Goal: Task Accomplishment & Management: Use online tool/utility

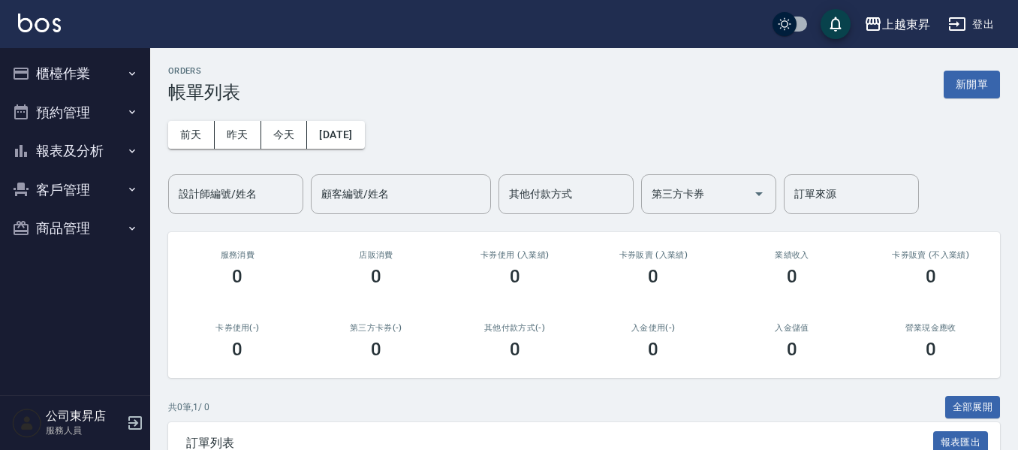
click at [54, 71] on button "櫃檯作業" at bounding box center [75, 73] width 138 height 39
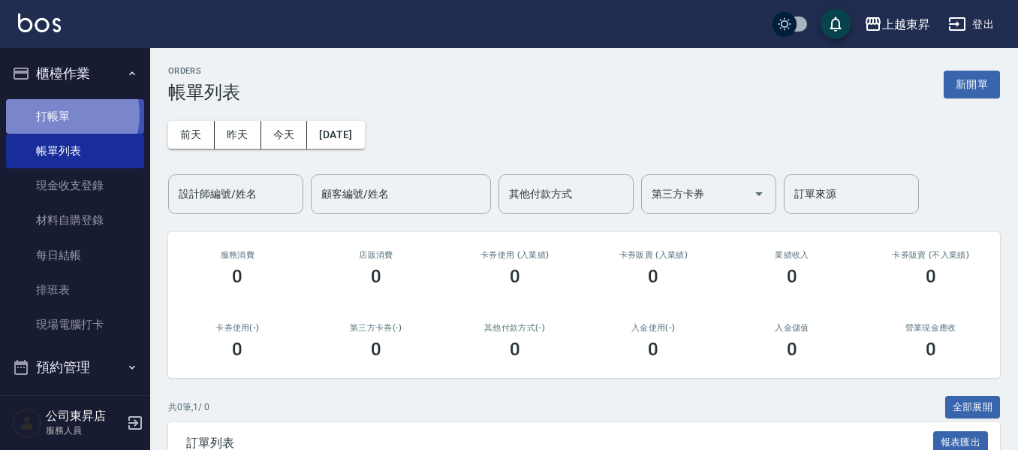
click at [61, 114] on link "打帳單" at bounding box center [75, 116] width 138 height 35
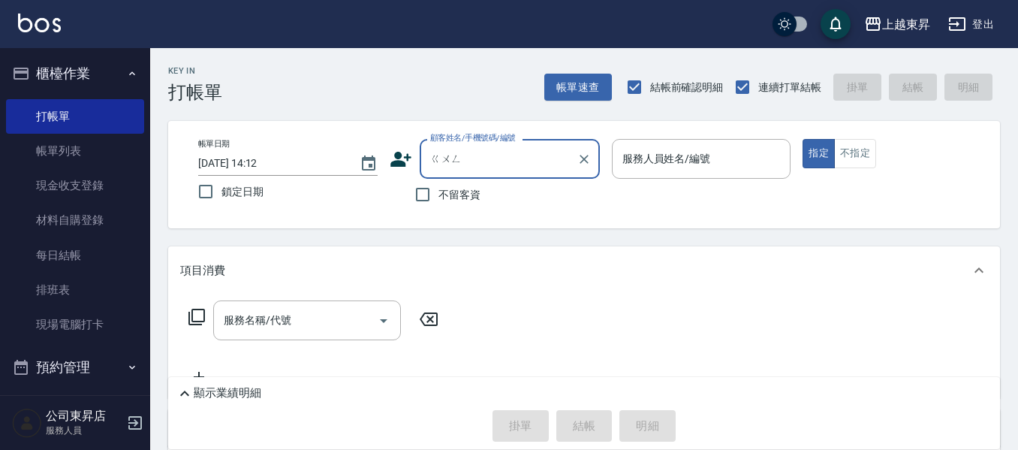
type input "公"
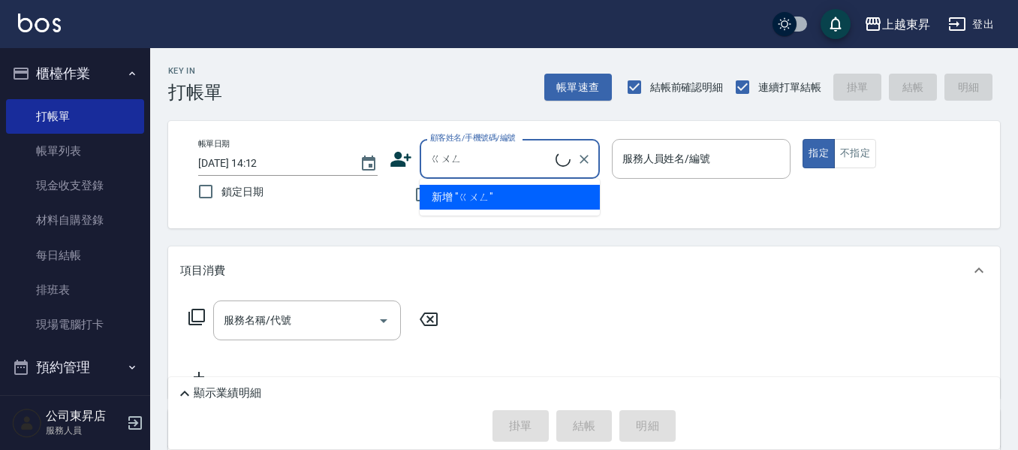
type input "公"
type input "辜"
type input "功"
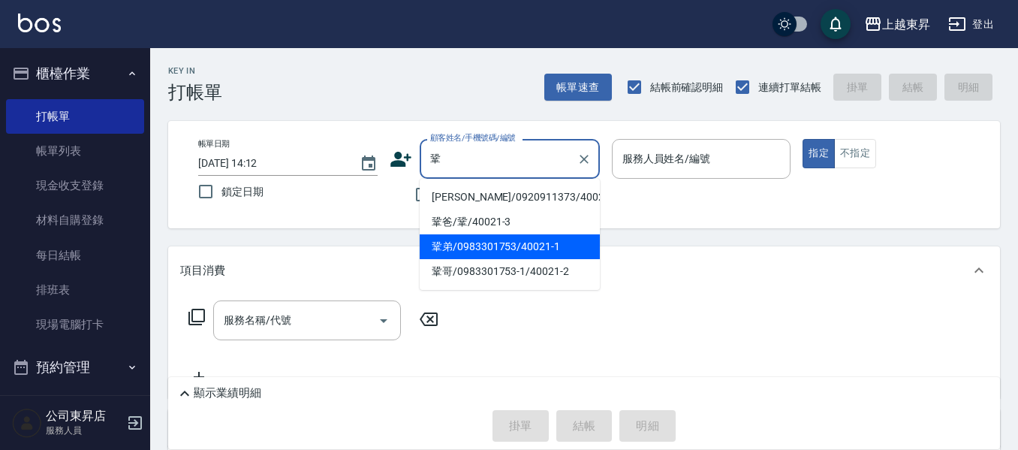
drag, startPoint x: 496, startPoint y: 246, endPoint x: 468, endPoint y: 255, distance: 29.5
click at [496, 246] on li "鞏弟/0983301753/40021-1" at bounding box center [510, 246] width 180 height 25
type input "鞏弟/0983301753/40021-1"
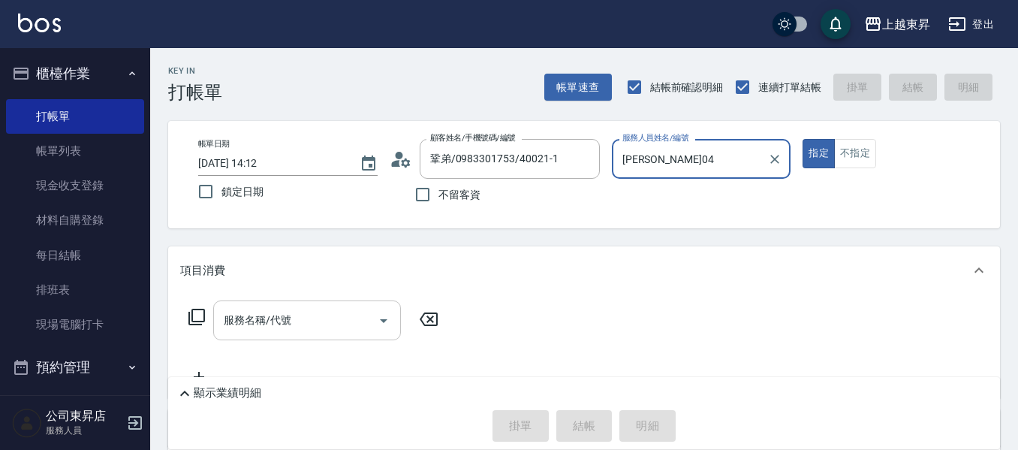
type input "[PERSON_NAME]04"
click at [320, 336] on div "服務名稱/代號" at bounding box center [307, 320] width 188 height 40
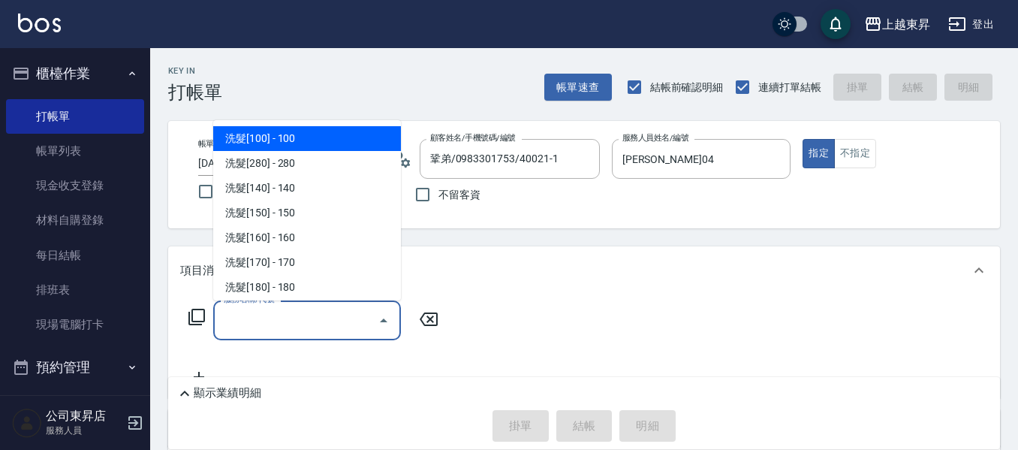
click at [314, 318] on input "服務名稱/代號" at bounding box center [296, 320] width 152 height 26
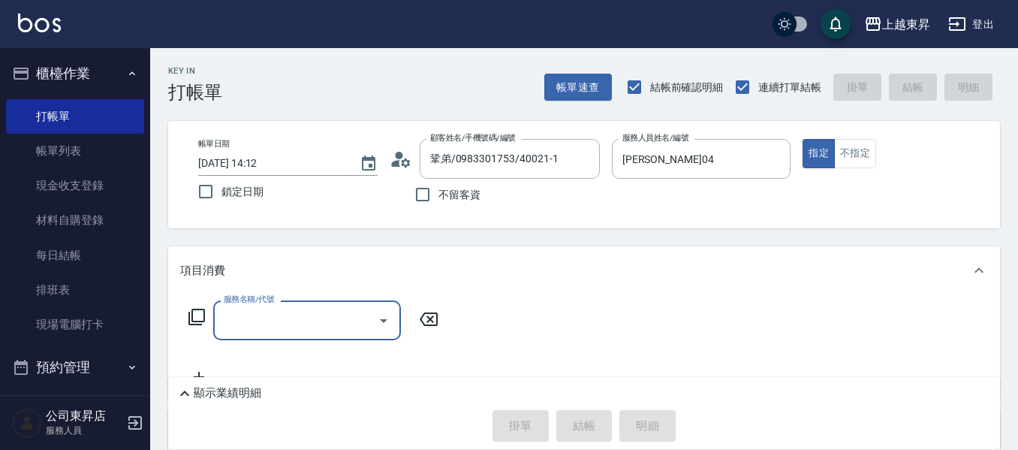
click at [202, 315] on icon at bounding box center [197, 317] width 18 height 18
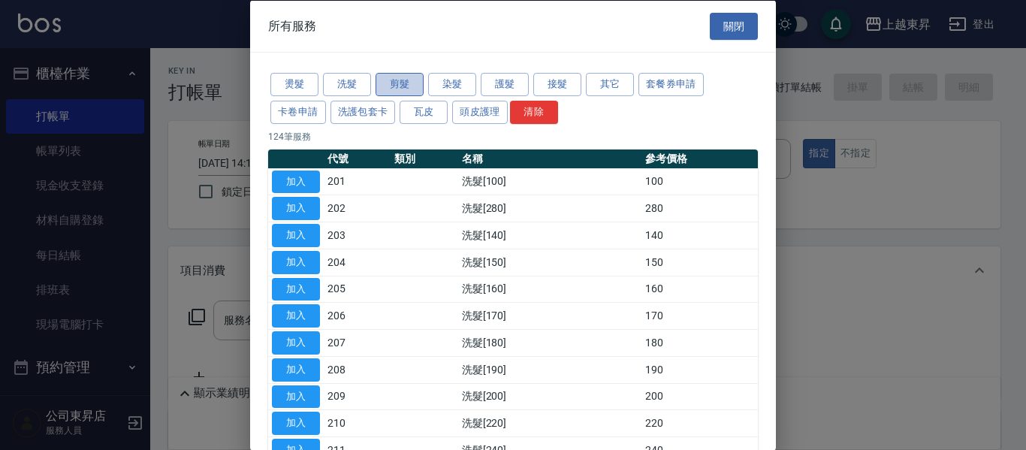
click at [406, 86] on button "剪髮" at bounding box center [400, 84] width 48 height 23
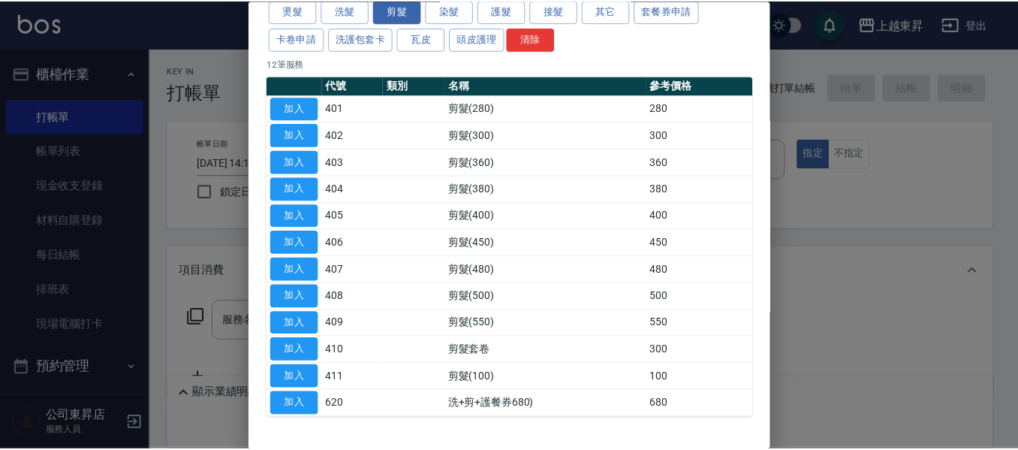
scroll to position [123, 0]
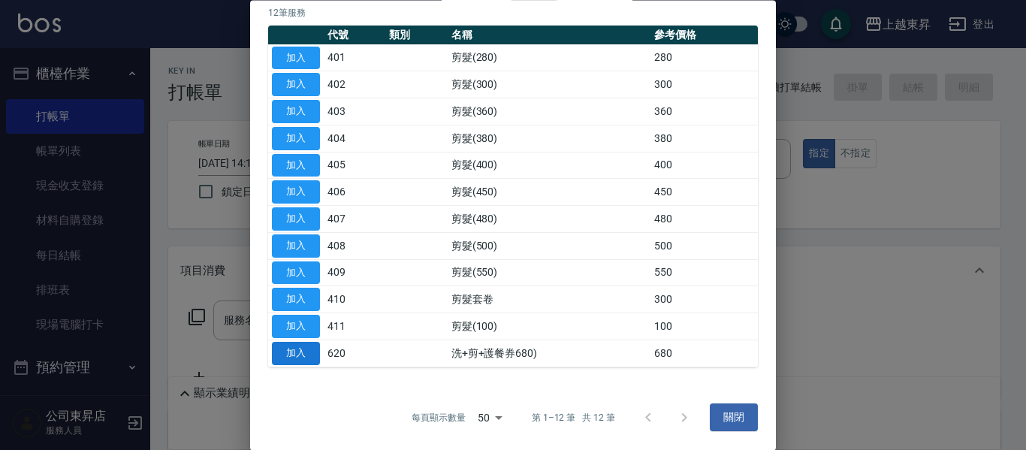
click at [300, 355] on button "加入" at bounding box center [296, 353] width 48 height 23
type input "洗+剪+護餐券680)(620)"
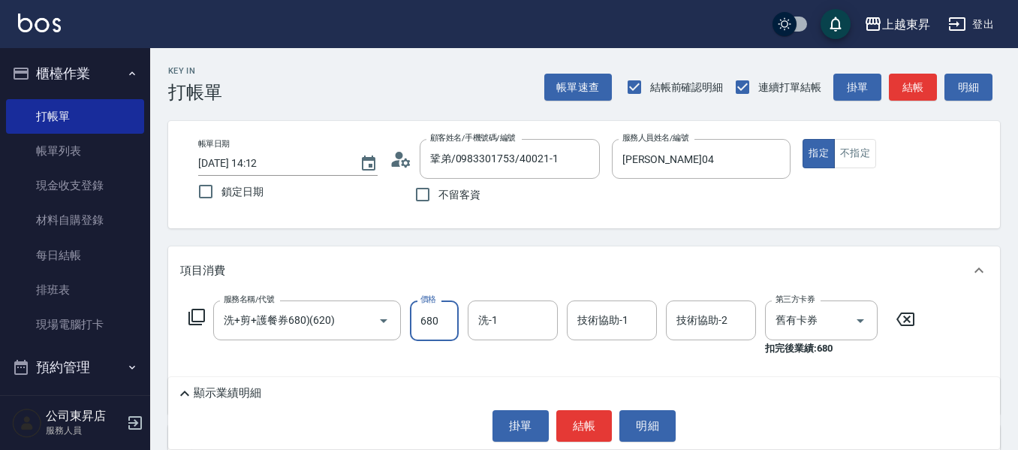
click at [438, 315] on input "680" at bounding box center [434, 320] width 49 height 41
type input "550"
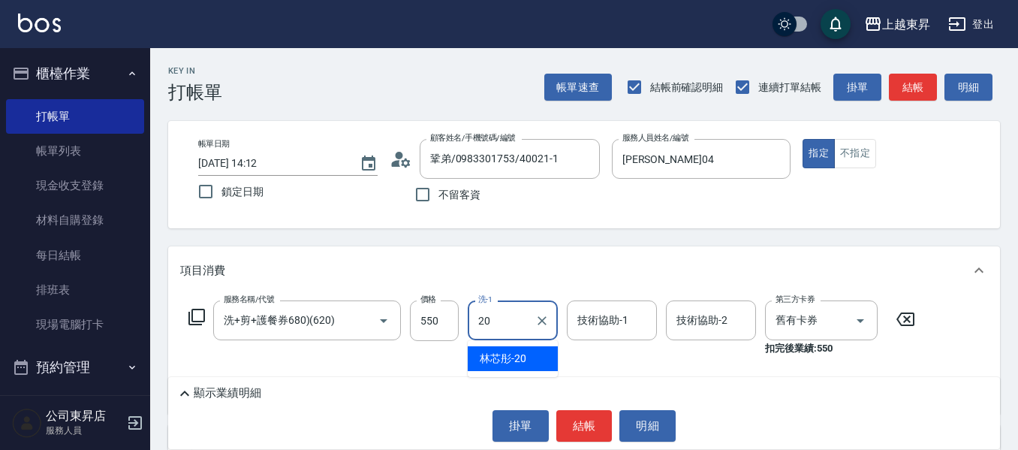
type input "林芯彤-20"
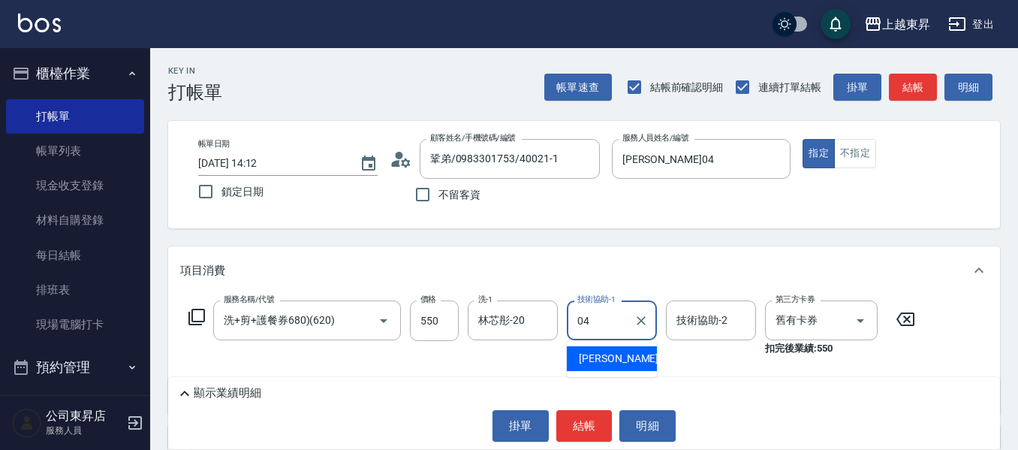
type input "[PERSON_NAME]04"
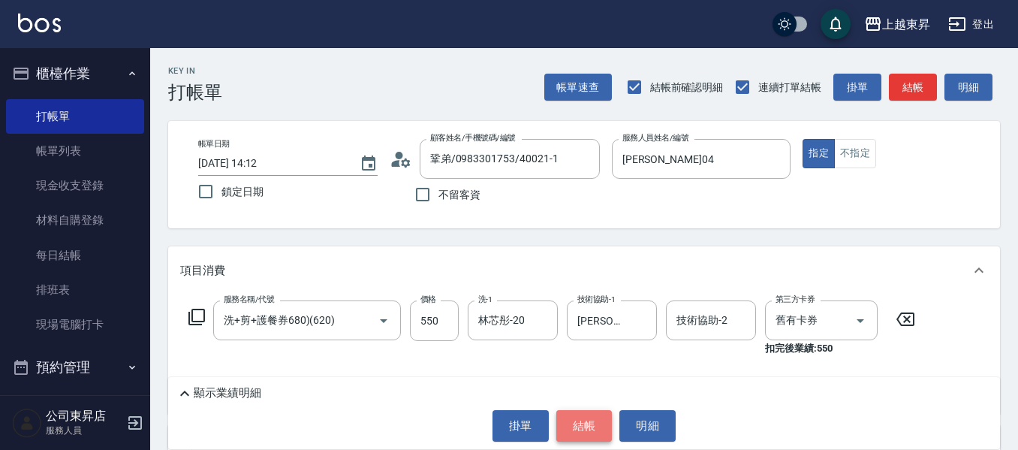
click at [587, 431] on button "結帳" at bounding box center [585, 426] width 56 height 32
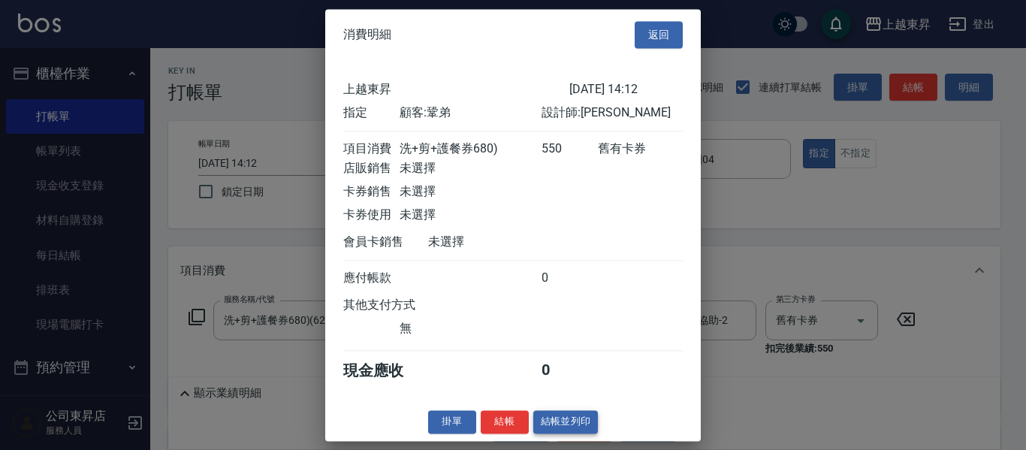
click at [563, 427] on button "結帳並列印" at bounding box center [565, 421] width 65 height 23
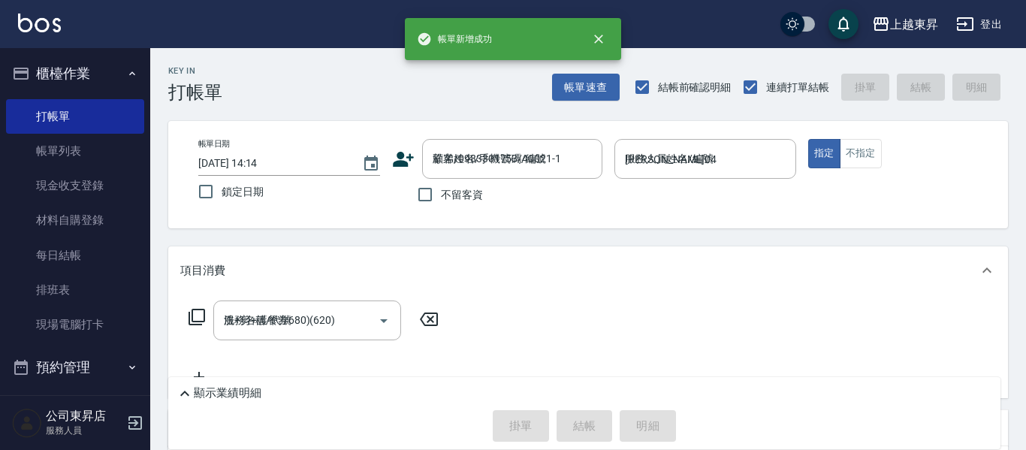
type input "[DATE] 14:14"
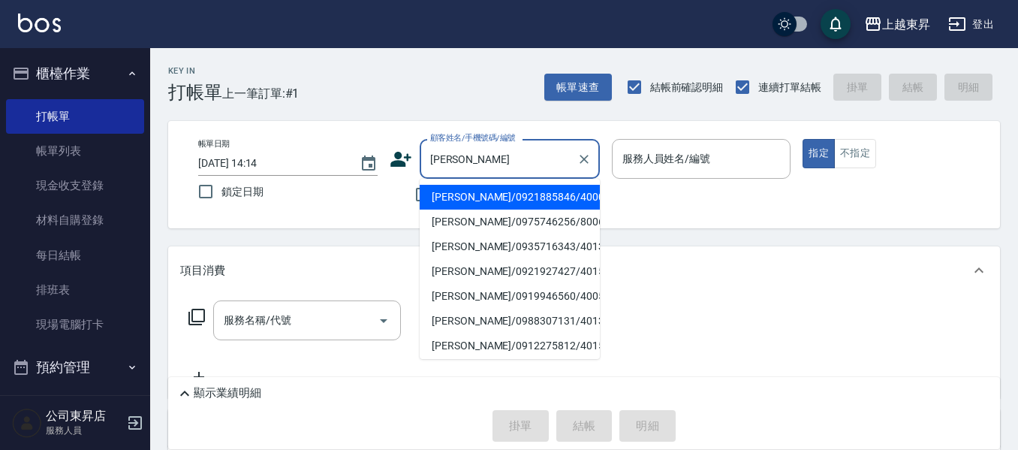
click at [557, 200] on li "[PERSON_NAME]/0921885846/40005" at bounding box center [510, 197] width 180 height 25
type input "[PERSON_NAME]/0921885846/40005"
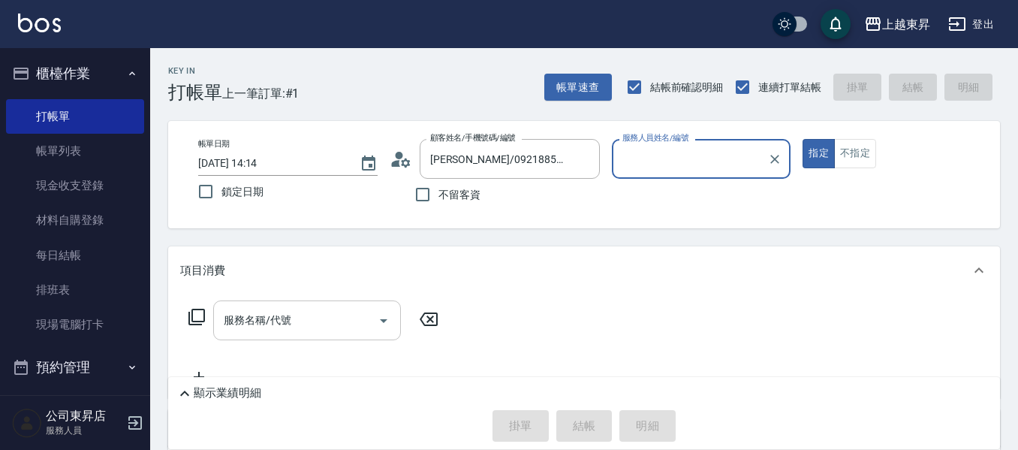
type input "[PERSON_NAME]04"
click at [295, 333] on input "服務名稱/代號" at bounding box center [296, 320] width 152 height 26
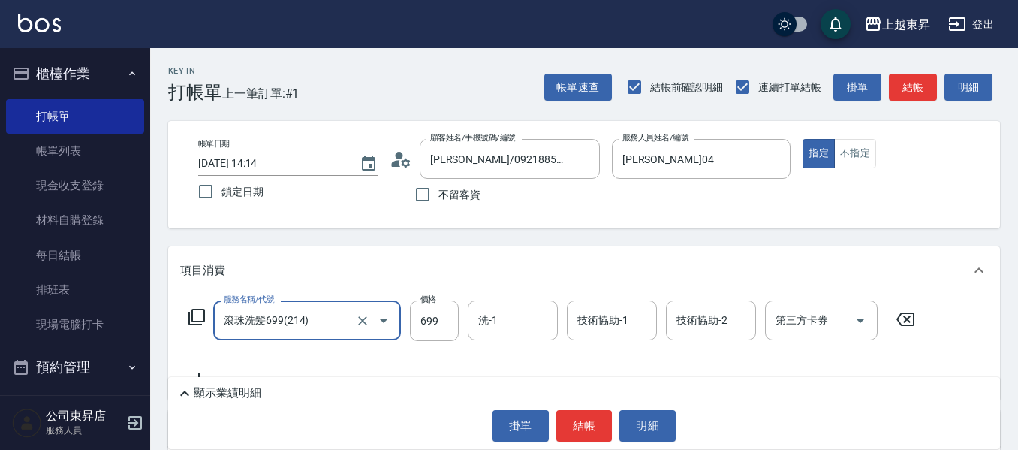
type input "滾珠洗髪699(214)"
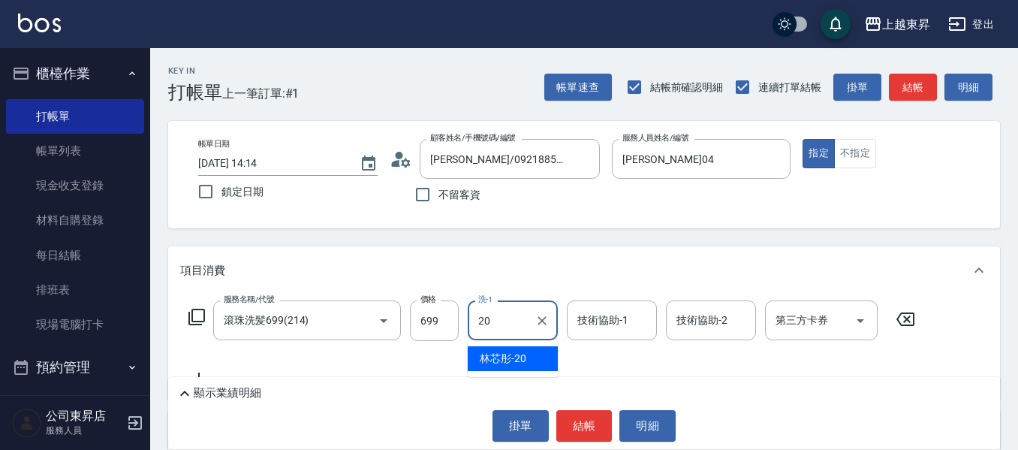
type input "林芯彤-20"
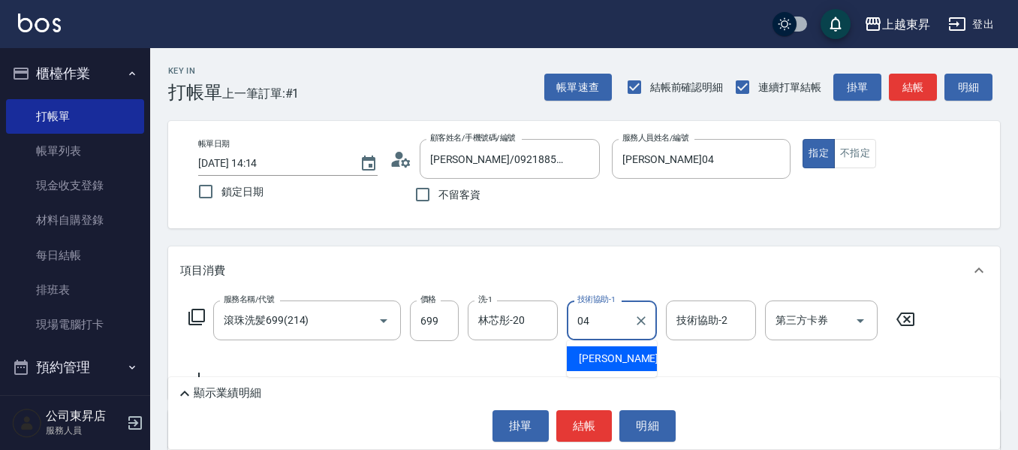
type input "[PERSON_NAME]04"
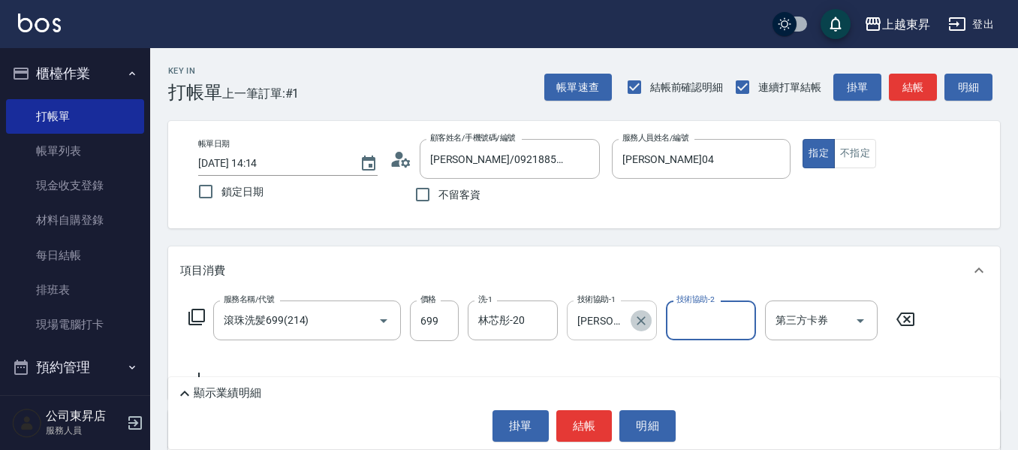
click at [649, 327] on button "Clear" at bounding box center [641, 320] width 21 height 21
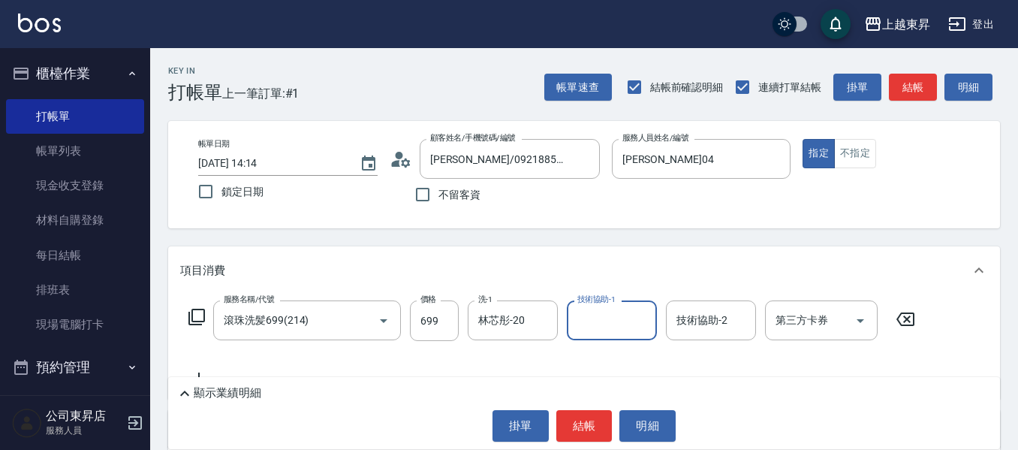
click at [586, 328] on input "技術協助-1" at bounding box center [612, 320] width 77 height 26
type input "[PERSON_NAME]-22"
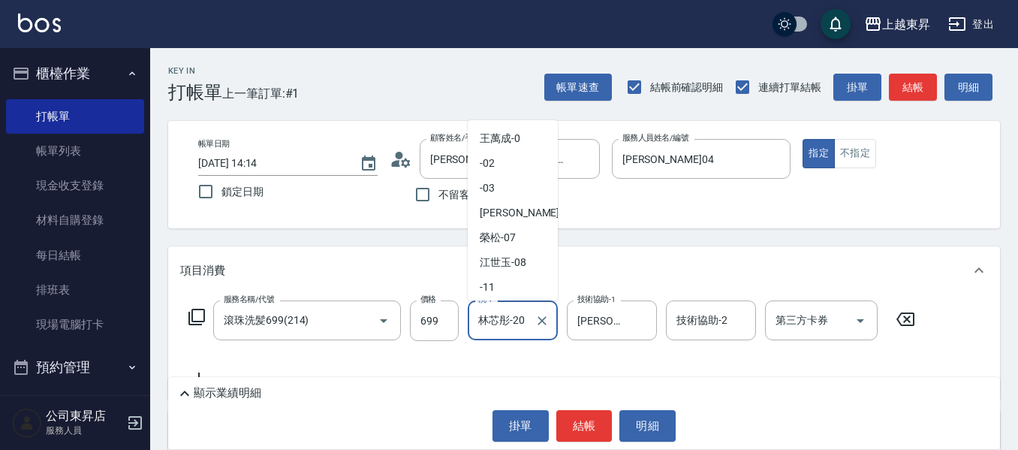
click at [527, 332] on input "林芯彤-20" at bounding box center [502, 320] width 54 height 26
click at [548, 318] on icon "Clear" at bounding box center [542, 320] width 15 height 15
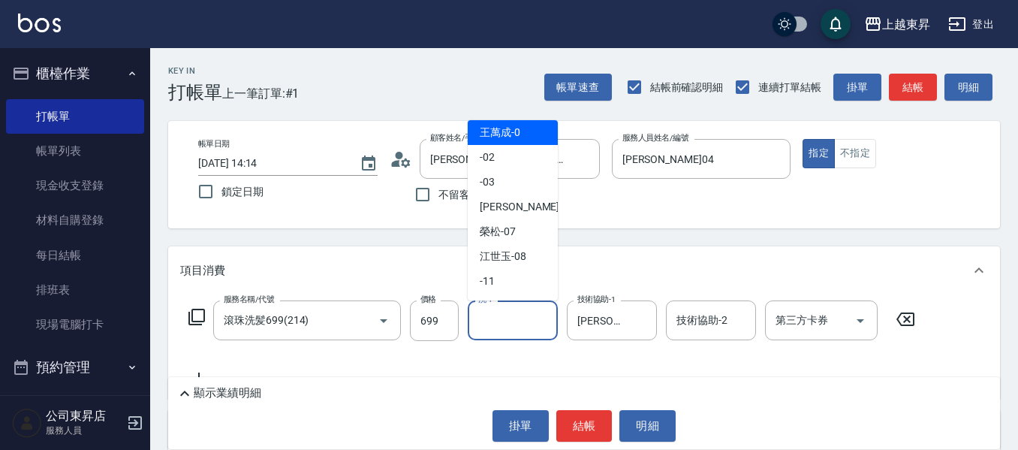
click at [514, 323] on input "洗-1" at bounding box center [513, 320] width 77 height 26
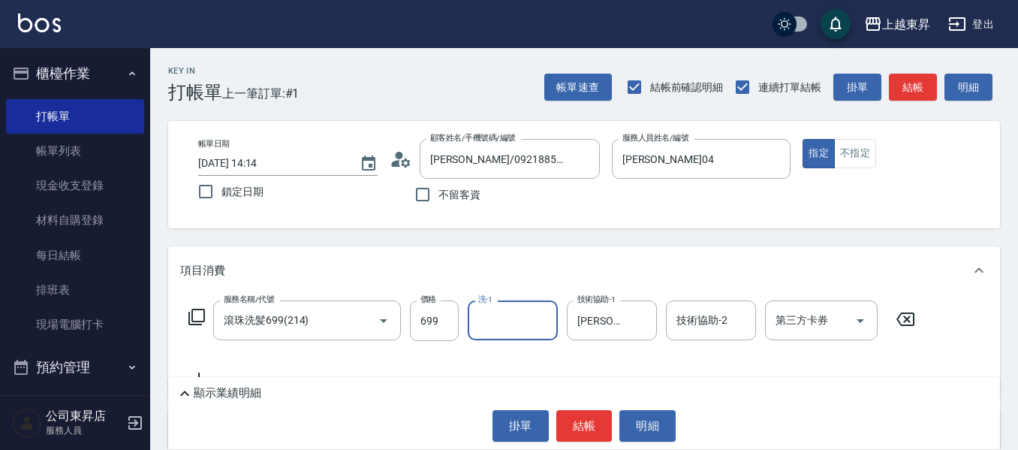
click at [514, 314] on input "洗-1" at bounding box center [513, 320] width 77 height 26
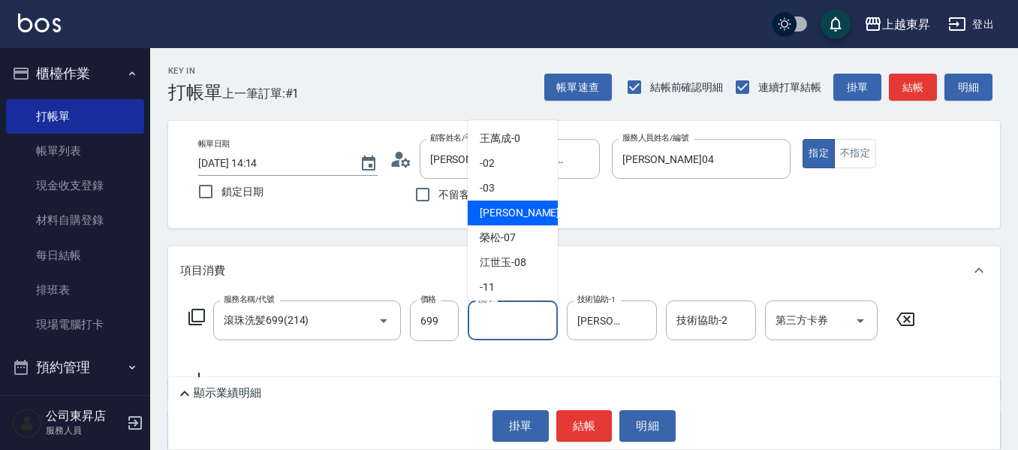
click at [527, 216] on div "[PERSON_NAME]04" at bounding box center [513, 213] width 90 height 25
type input "[PERSON_NAME]04"
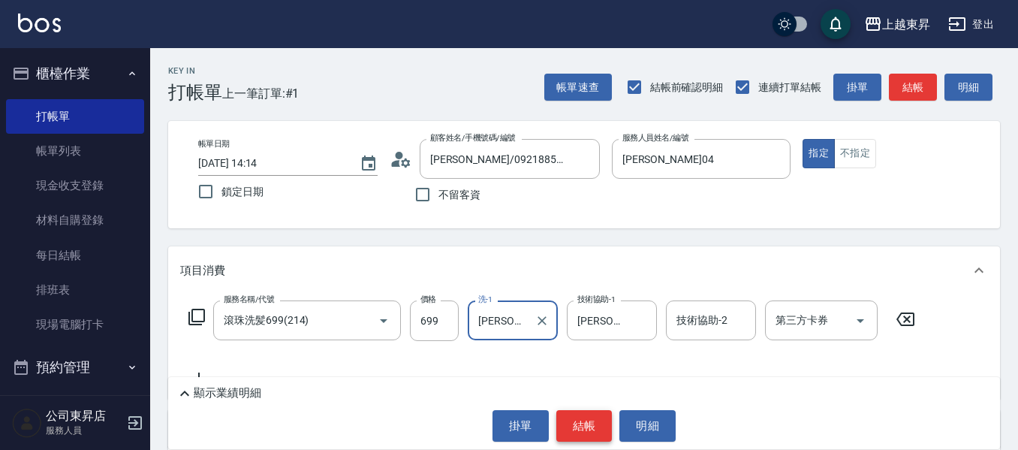
click at [575, 430] on button "結帳" at bounding box center [585, 426] width 56 height 32
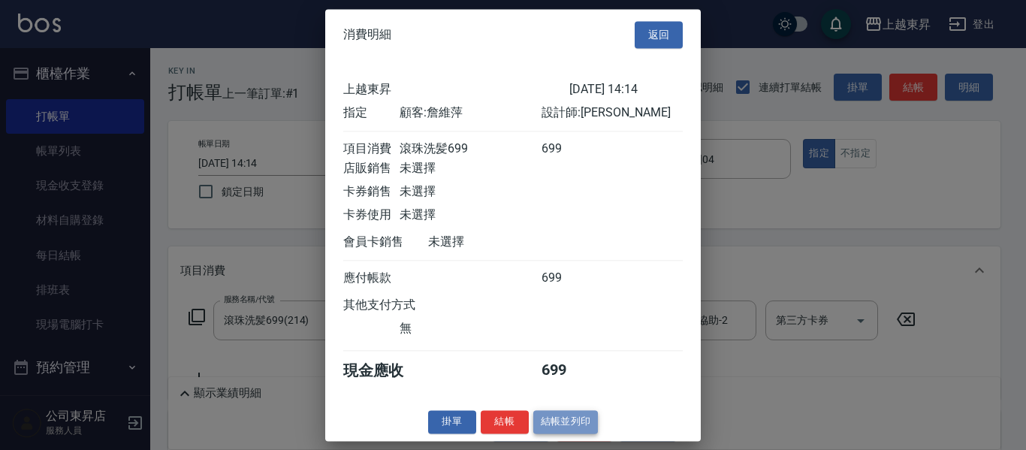
click at [578, 433] on button "結帳並列印" at bounding box center [565, 421] width 65 height 23
